Goal: Information Seeking & Learning: Compare options

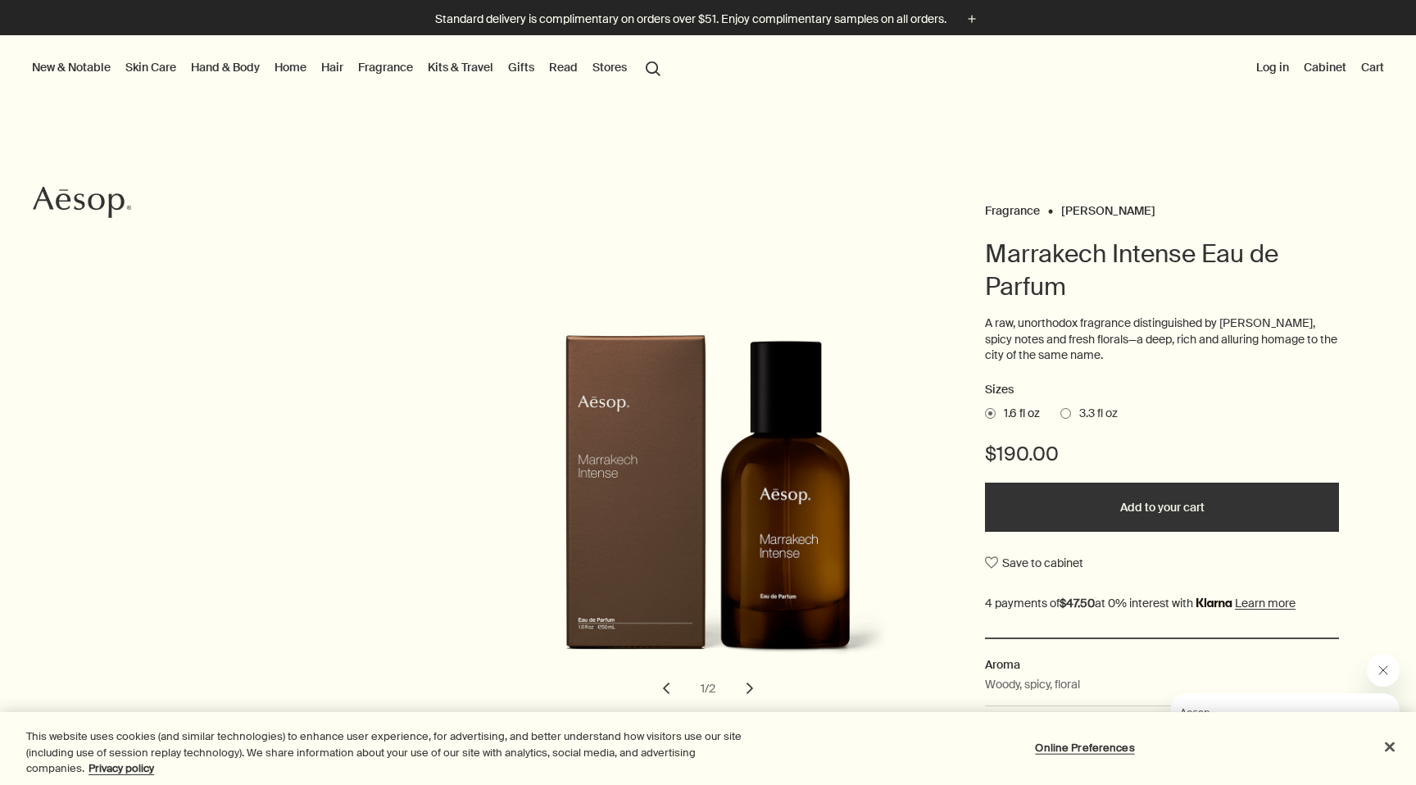
click at [1073, 416] on span "3.3 fl oz" at bounding box center [1094, 414] width 47 height 16
click at [1060, 416] on input "3.3 fl oz" at bounding box center [1060, 411] width 0 height 11
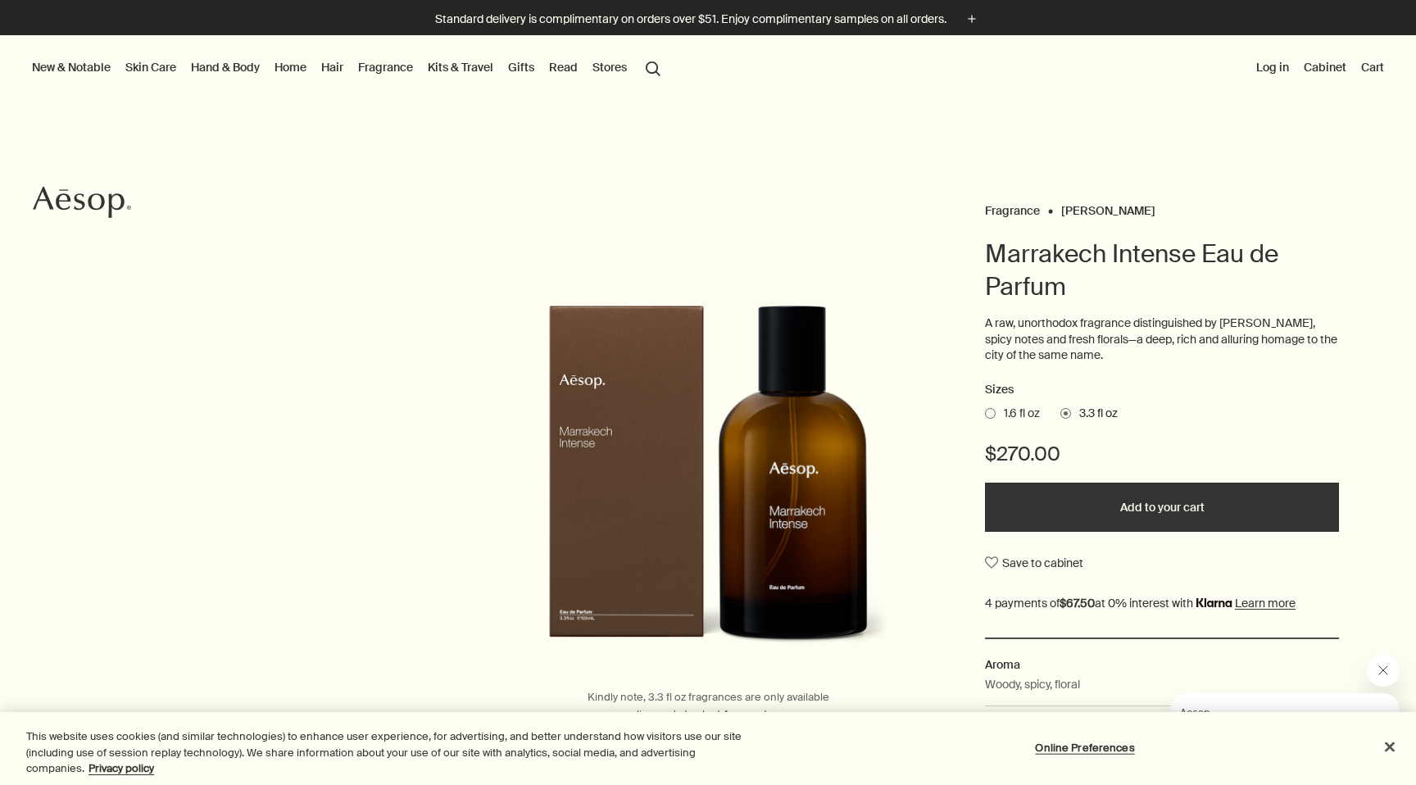
click at [1001, 413] on span "1.6 fl oz" at bounding box center [1018, 414] width 44 height 16
click at [985, 413] on input "1.6 fl oz" at bounding box center [985, 411] width 0 height 11
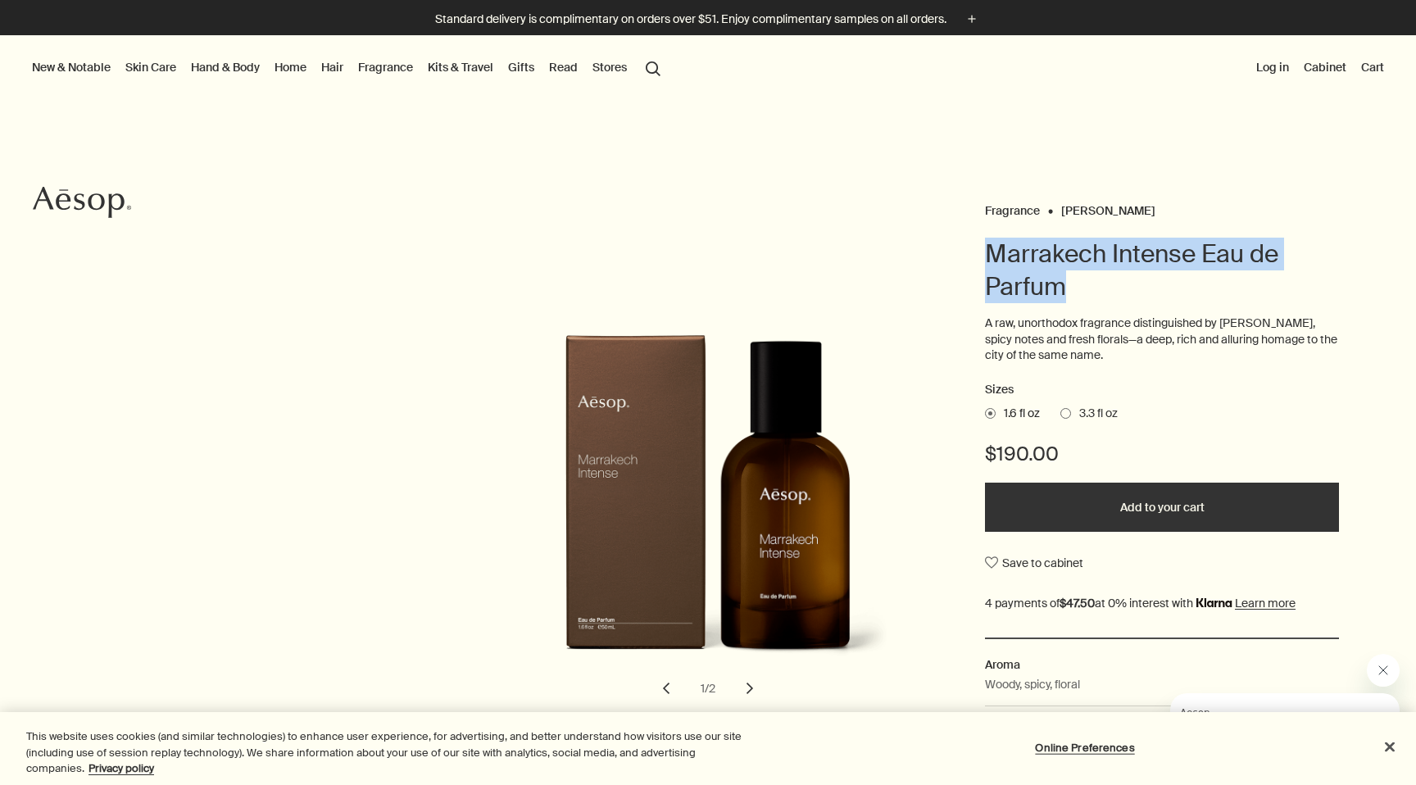
drag, startPoint x: 987, startPoint y: 259, endPoint x: 1083, endPoint y: 283, distance: 98.8
click at [1083, 283] on h1 "Marrakech Intense Eau de Parfum" at bounding box center [1162, 271] width 354 height 66
copy h1 "Marrakech Intense Eau de Parfum"
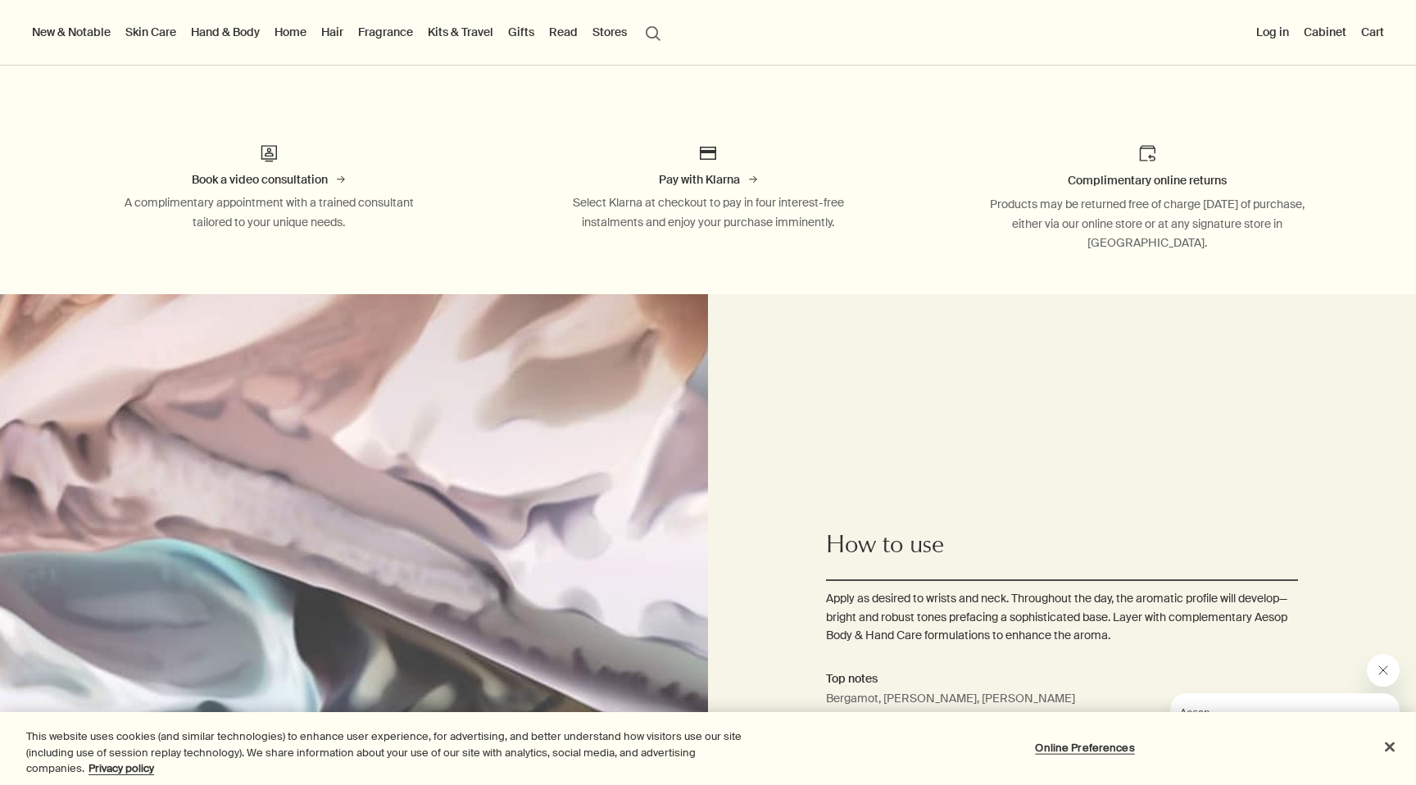
scroll to position [808, 0]
